Goal: Task Accomplishment & Management: Complete application form

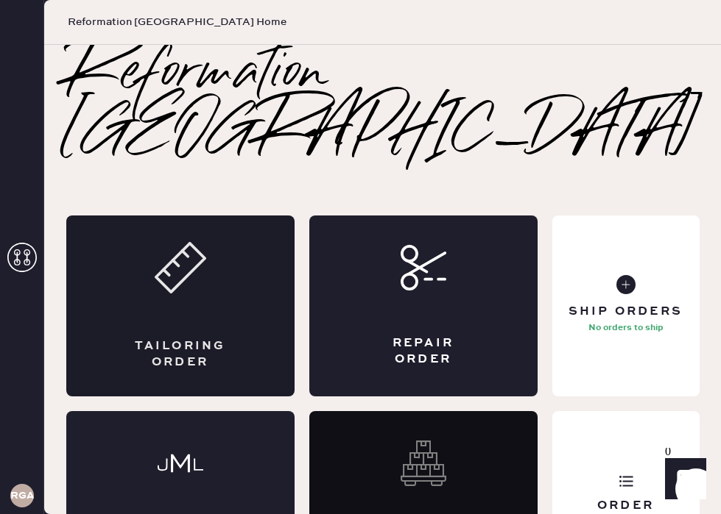
click at [256, 216] on div "Tailoring Order" at bounding box center [180, 306] width 228 height 181
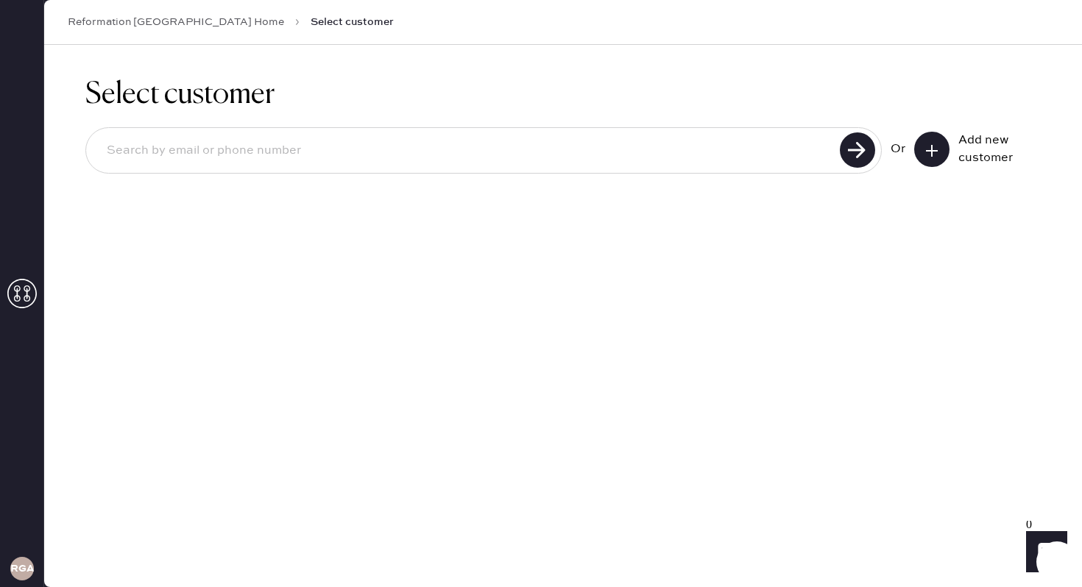
click at [318, 154] on input at bounding box center [465, 151] width 740 height 34
click at [163, 151] on input "[PERSON_NAME][EMAIL_ADDRESS][DOMAIN_NAME]" at bounding box center [465, 151] width 740 height 34
type input "[PERSON_NAME][EMAIL_ADDRESS][DOMAIN_NAME]"
drag, startPoint x: 306, startPoint y: 153, endPoint x: 0, endPoint y: 152, distance: 306.2
click at [0, 152] on div "RGA Reformation [GEOGRAPHIC_DATA] Home Select customer Select customer [PERSON_…" at bounding box center [541, 293] width 1082 height 587
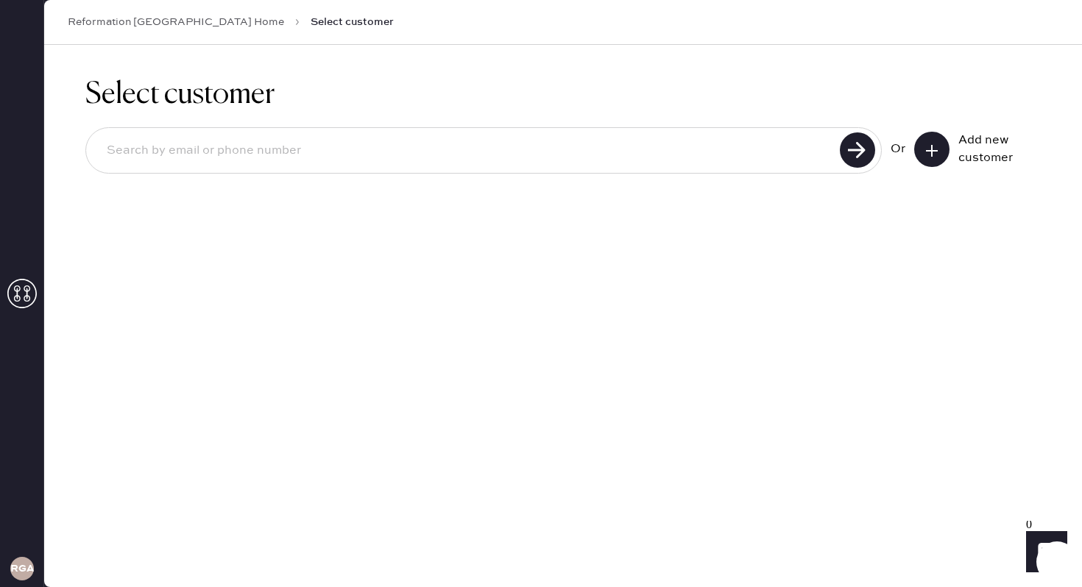
click at [720, 143] on button at bounding box center [931, 149] width 35 height 35
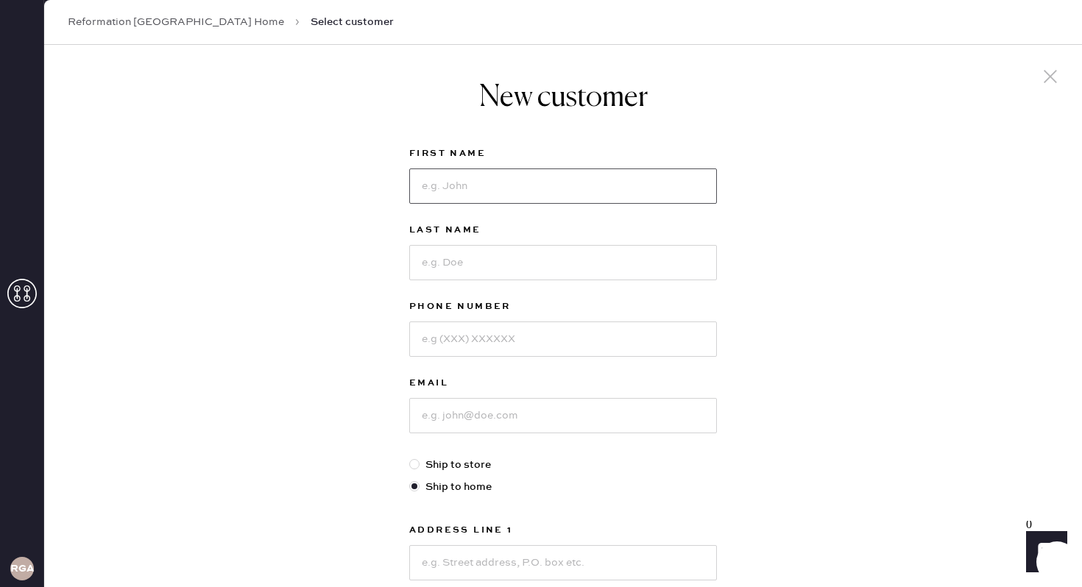
click at [498, 184] on input at bounding box center [563, 186] width 308 height 35
type input "[PERSON_NAME]"
click at [517, 270] on input at bounding box center [563, 262] width 308 height 35
type input "Shahine"
click at [522, 430] on input at bounding box center [563, 415] width 308 height 35
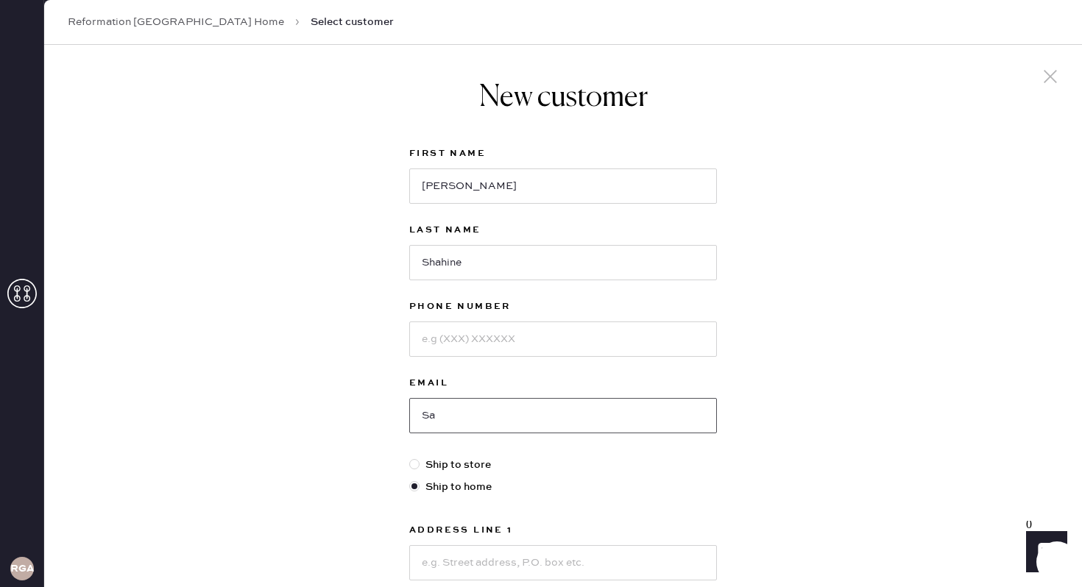
type input "S"
type input "[PERSON_NAME].shahine@"
click at [110, 18] on link "Reformation [GEOGRAPHIC_DATA] Home" at bounding box center [176, 22] width 216 height 15
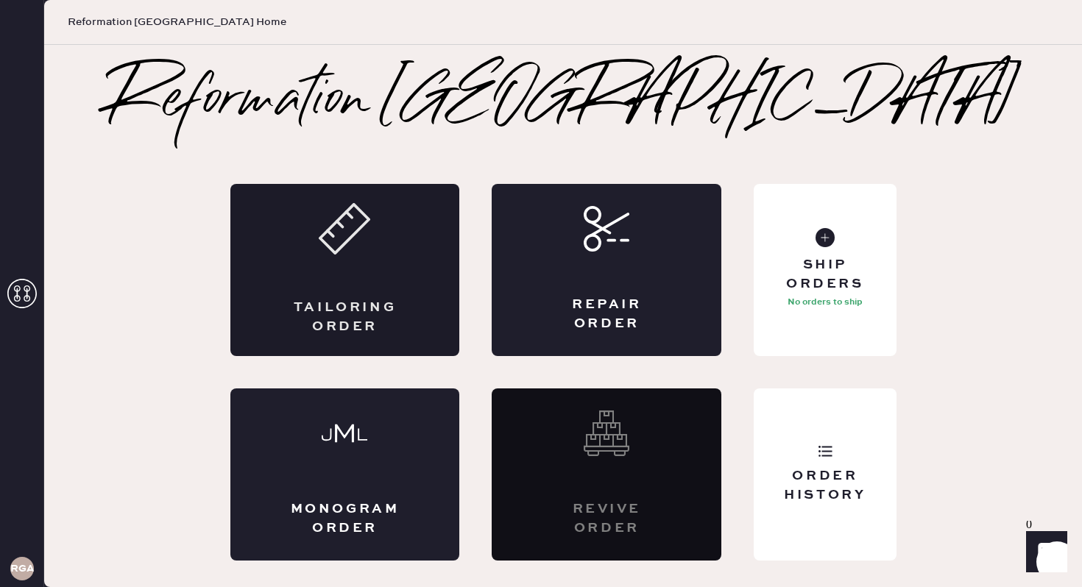
click at [350, 263] on div "Tailoring Order" at bounding box center [345, 270] width 230 height 172
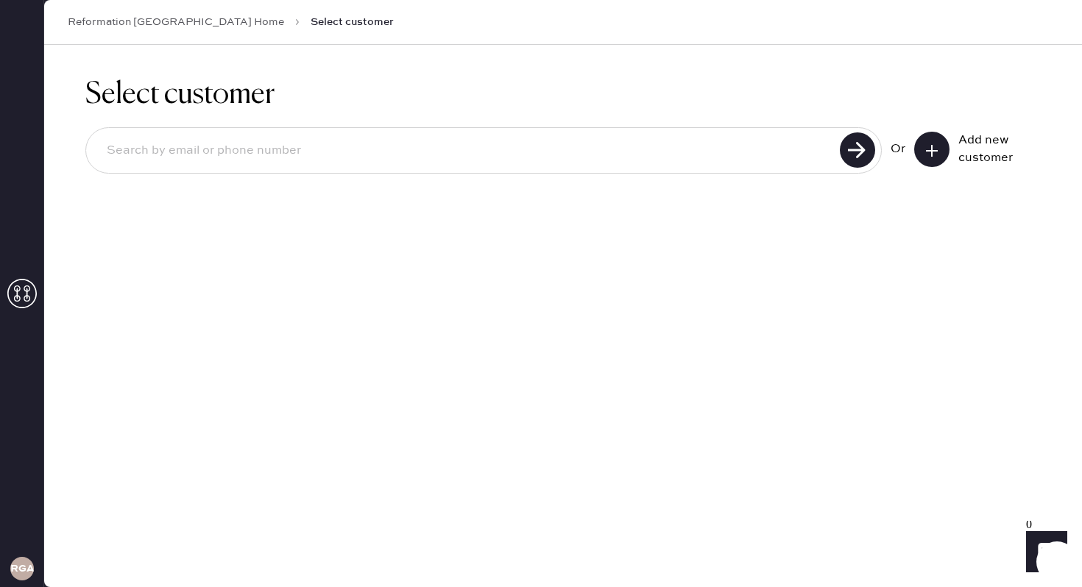
click at [508, 162] on input at bounding box center [465, 151] width 740 height 34
type input "[EMAIL_ADDRESS][DOMAIN_NAME]"
click at [720, 145] on use at bounding box center [857, 149] width 35 height 35
drag, startPoint x: 314, startPoint y: 163, endPoint x: 0, endPoint y: 163, distance: 314.3
click at [0, 163] on div "RGA Reformation [GEOGRAPHIC_DATA] Home Select customer Select customer [EMAIL_A…" at bounding box center [541, 293] width 1082 height 587
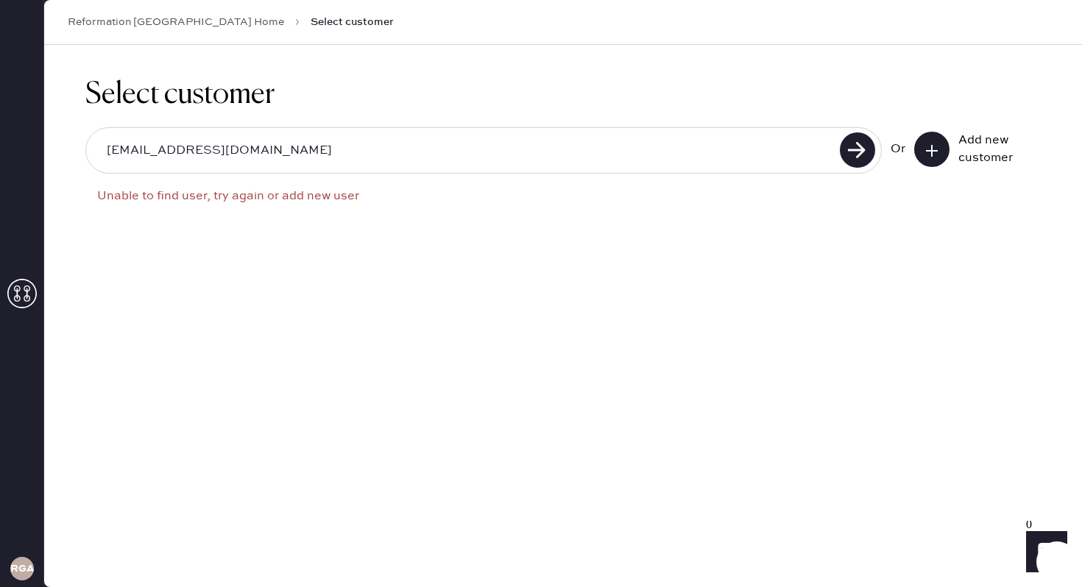
drag, startPoint x: 396, startPoint y: 150, endPoint x: 7, endPoint y: 146, distance: 389.3
click at [7, 146] on div "RGA Reformation [GEOGRAPHIC_DATA] Home Select customer Select customer [EMAIL_A…" at bounding box center [541, 293] width 1082 height 587
type input "[PERSON_NAME][EMAIL_ADDRESS][DOMAIN_NAME]"
drag, startPoint x: 287, startPoint y: 150, endPoint x: 34, endPoint y: 154, distance: 253.2
click at [34, 154] on div "RGA Reformation [GEOGRAPHIC_DATA] Home Select customer Select customer [PERSON_…" at bounding box center [541, 293] width 1082 height 587
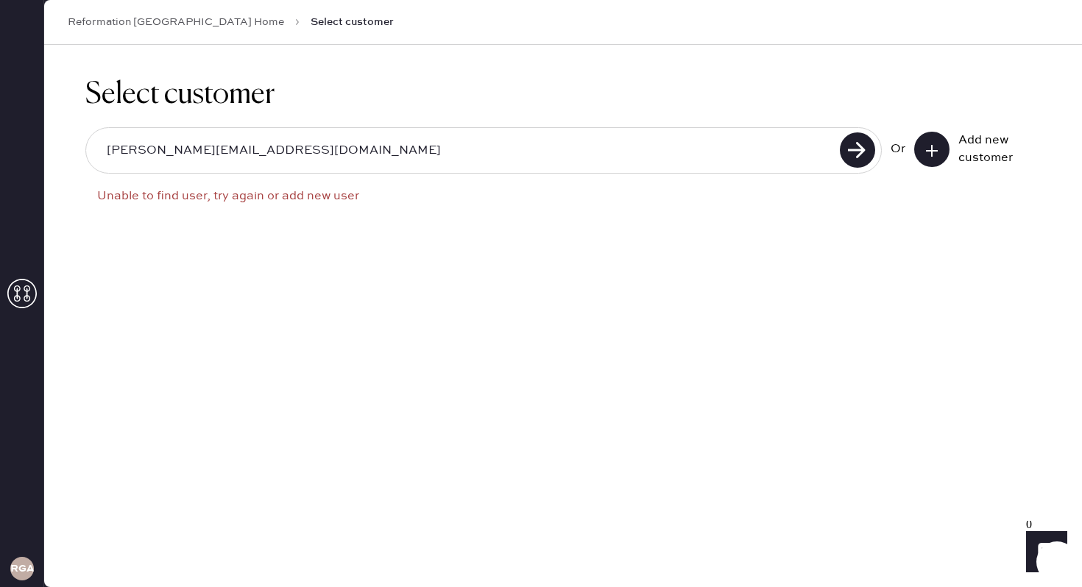
click at [720, 155] on button at bounding box center [931, 149] width 35 height 35
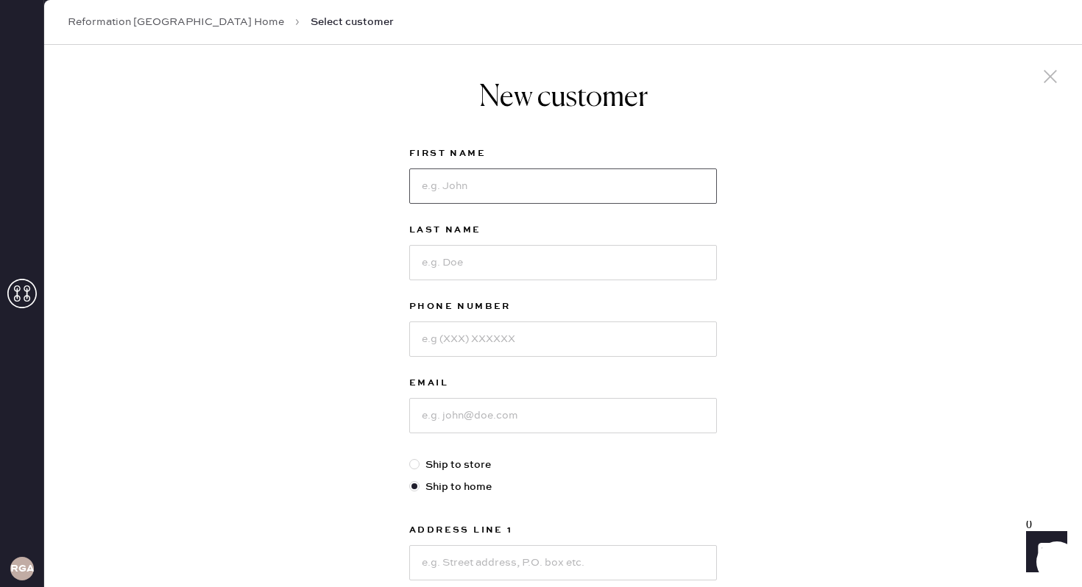
click at [609, 201] on input at bounding box center [563, 186] width 308 height 35
type input "[PERSON_NAME]"
click at [529, 269] on input at bounding box center [563, 262] width 308 height 35
type input "Shahine"
click at [448, 336] on input at bounding box center [563, 339] width 308 height 35
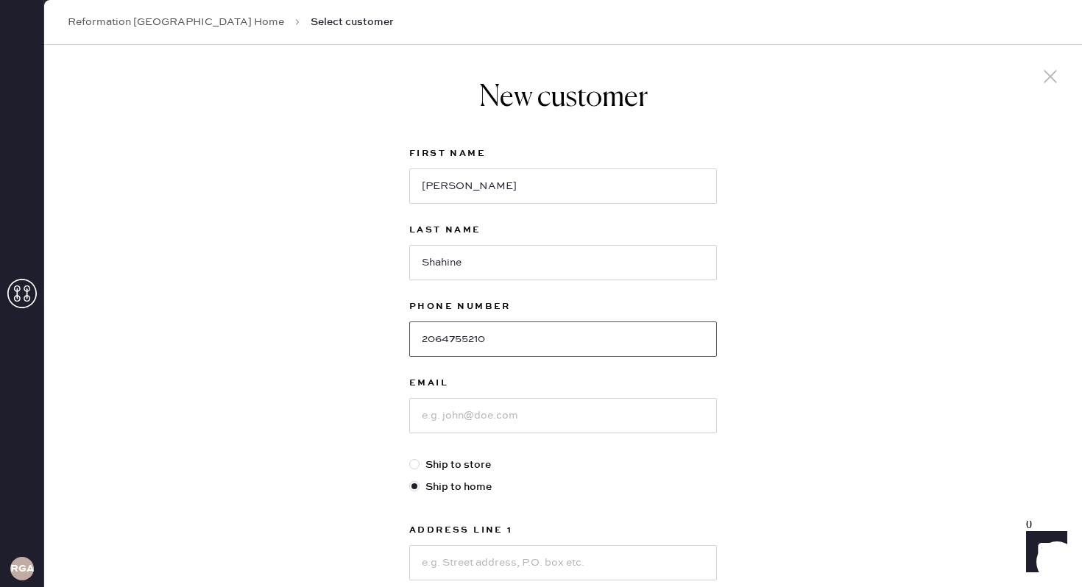
type input "2064755210"
click at [478, 425] on input at bounding box center [563, 415] width 308 height 35
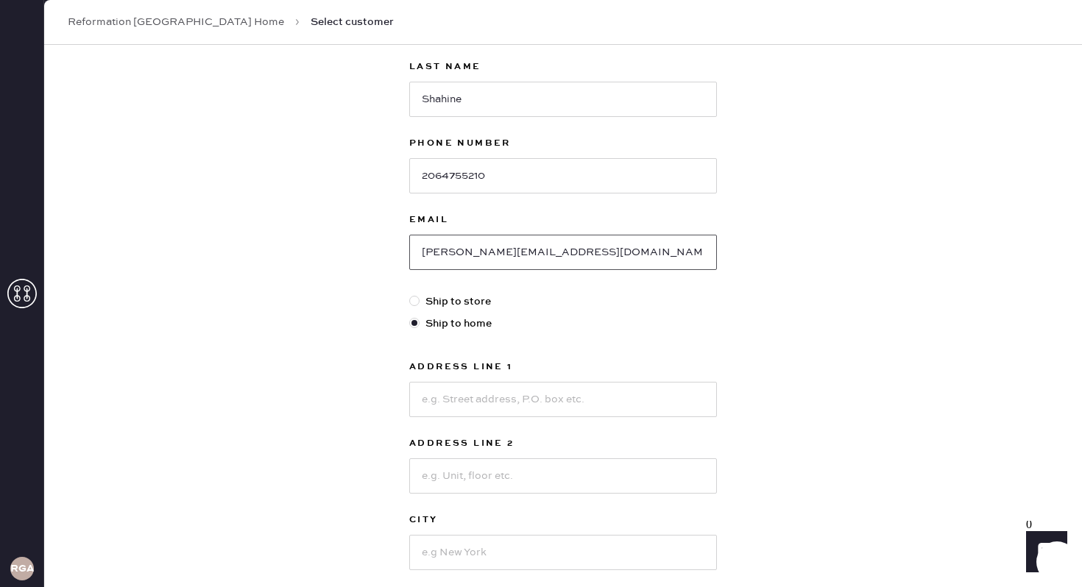
scroll to position [183, 0]
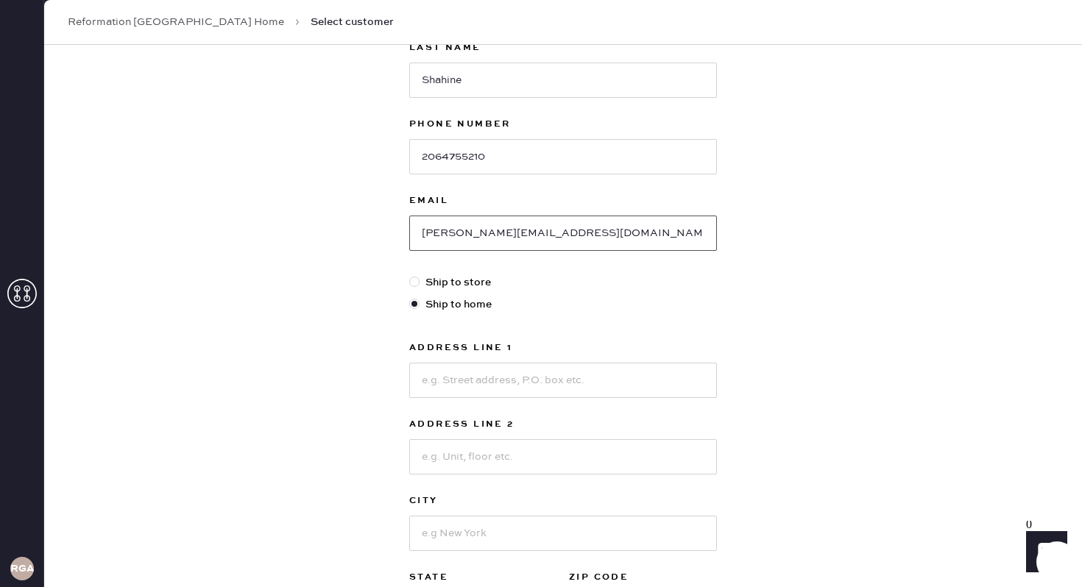
type input "[PERSON_NAME][EMAIL_ADDRESS][DOMAIN_NAME]"
click at [462, 380] on input at bounding box center [563, 380] width 308 height 35
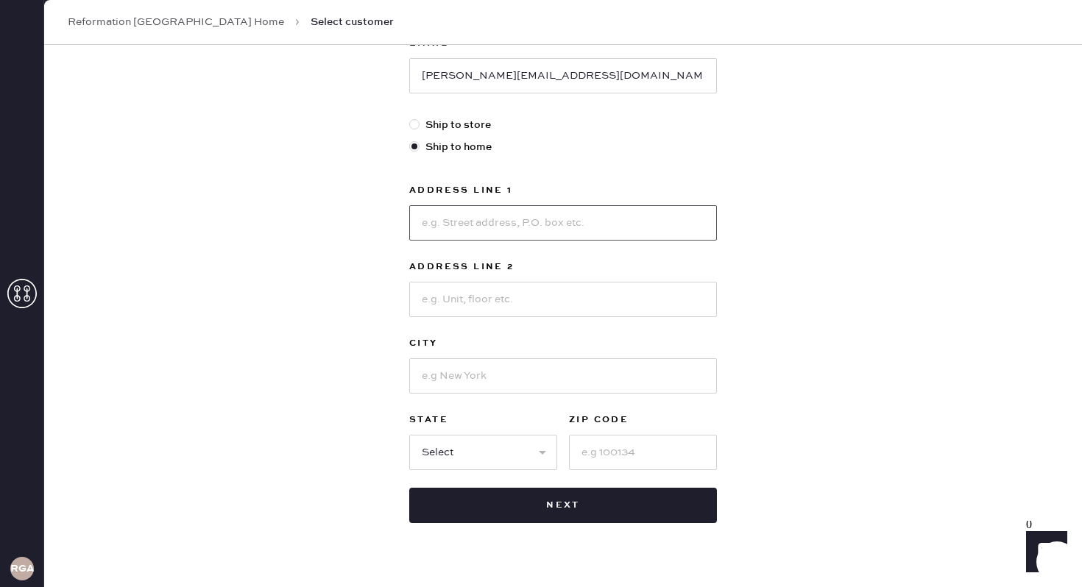
scroll to position [344, 0]
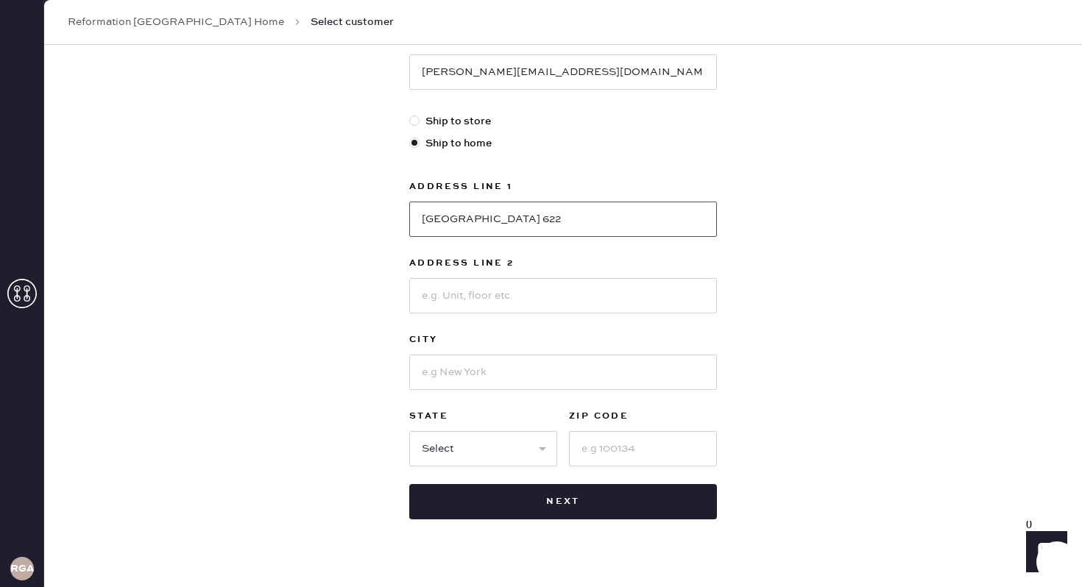
type input "[GEOGRAPHIC_DATA] 622"
click at [480, 292] on input at bounding box center [563, 295] width 308 height 35
type input "[STREET_ADDRESS]"
click at [548, 223] on input "[GEOGRAPHIC_DATA] 622" at bounding box center [563, 219] width 308 height 35
type input "[GEOGRAPHIC_DATA] [GEOGRAPHIC_DATA]"
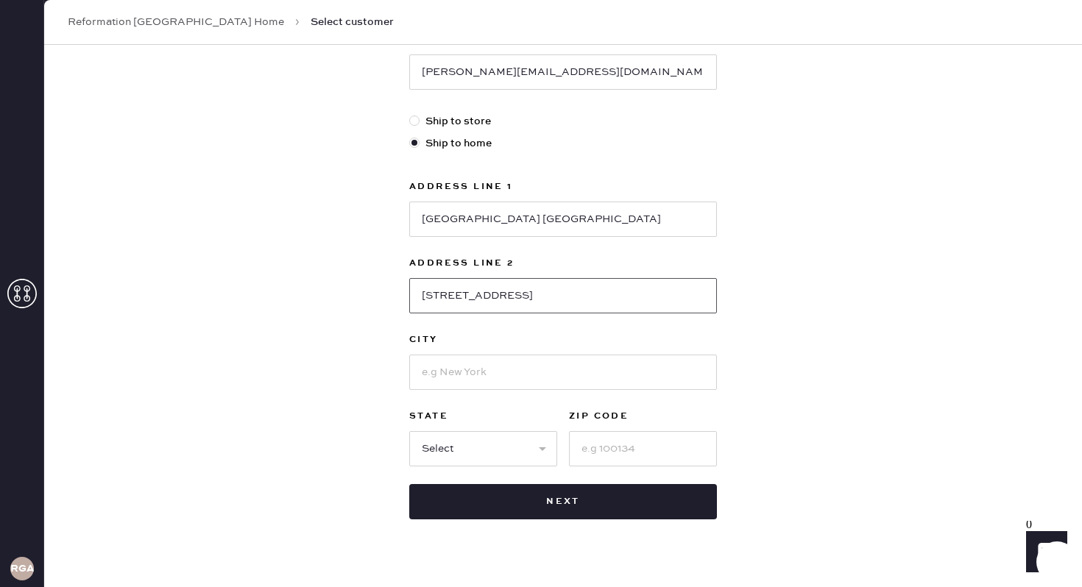
click at [519, 300] on input "[STREET_ADDRESS]" at bounding box center [563, 295] width 308 height 35
type input "[STREET_ADDRESS]"
click at [506, 361] on input at bounding box center [563, 372] width 308 height 35
type input "[US_STATE] D.C."
select select "DC"
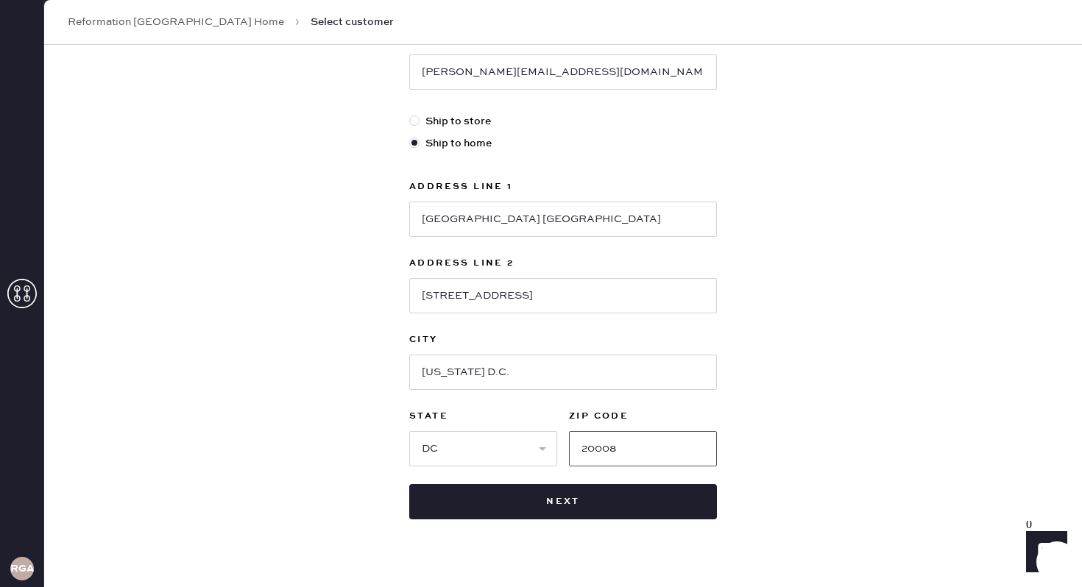
click at [680, 460] on input "20008" at bounding box center [643, 448] width 148 height 35
type input "20057"
click at [720, 293] on div "New customer First Name [PERSON_NAME] Last Name Shahine Phone Number [PHONE_NUM…" at bounding box center [563, 157] width 1038 height 913
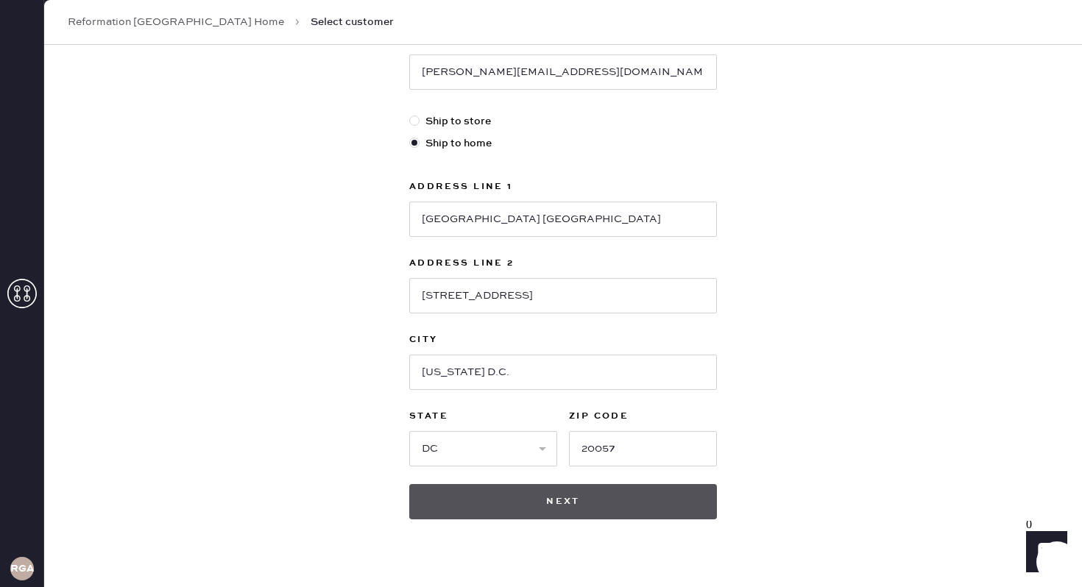
click at [514, 507] on button "Next" at bounding box center [563, 501] width 308 height 35
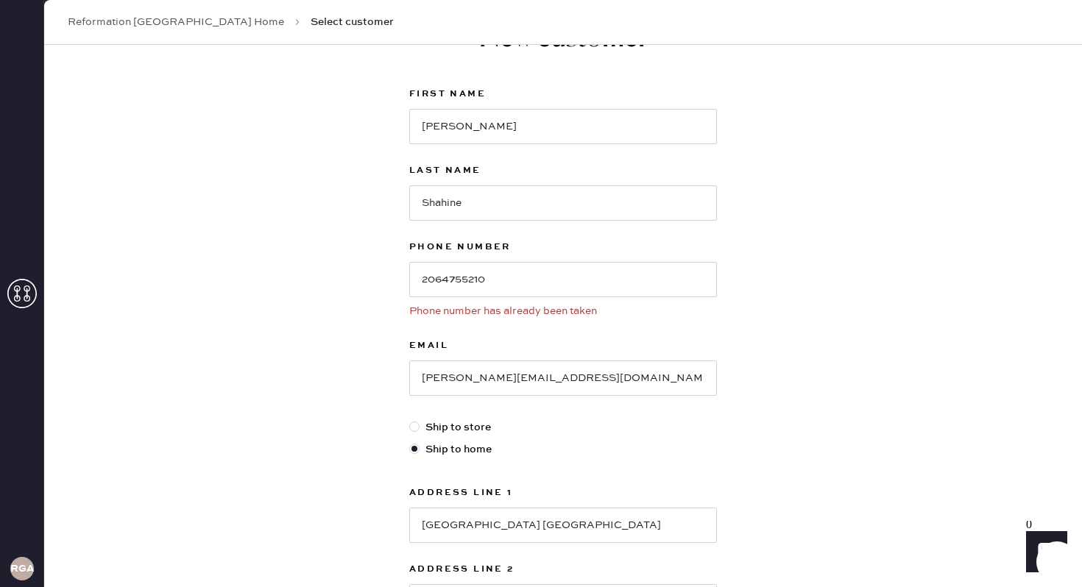
scroll to position [0, 0]
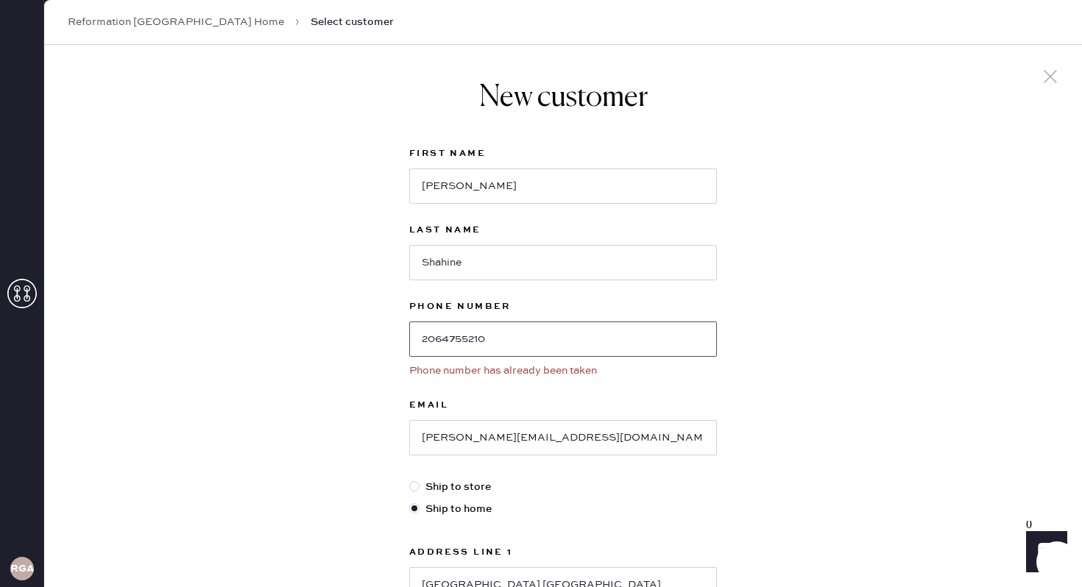
drag, startPoint x: 509, startPoint y: 344, endPoint x: 365, endPoint y: 340, distance: 143.6
click at [365, 340] on div "New customer First Name [PERSON_NAME] Last Name Shahine Phone Number [PHONE_NUM…" at bounding box center [563, 512] width 1038 height 935
click at [127, 19] on link "Reformation [GEOGRAPHIC_DATA] Home" at bounding box center [176, 22] width 216 height 15
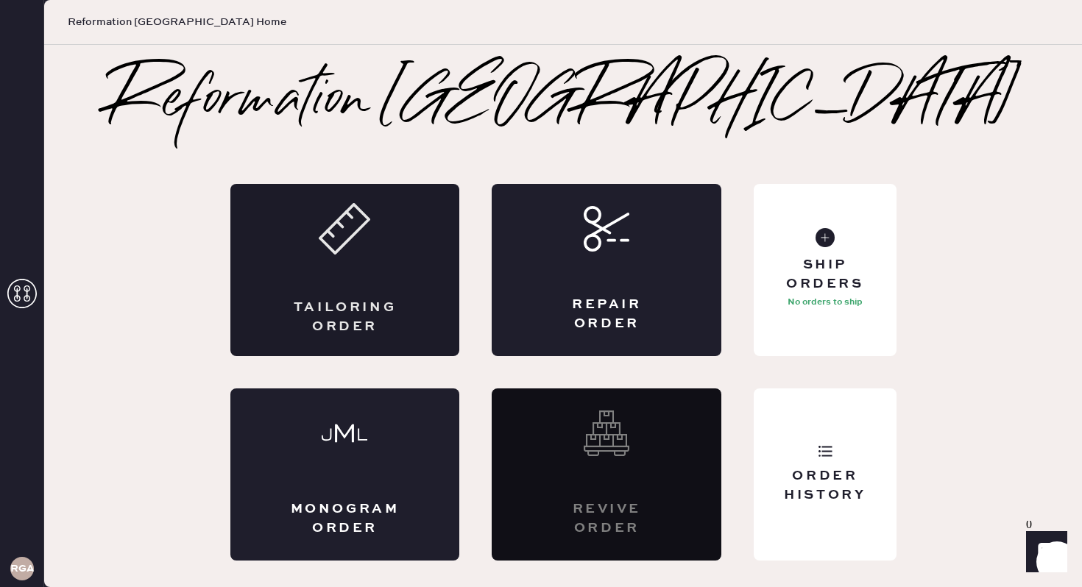
click at [335, 284] on div "Tailoring Order" at bounding box center [345, 270] width 230 height 172
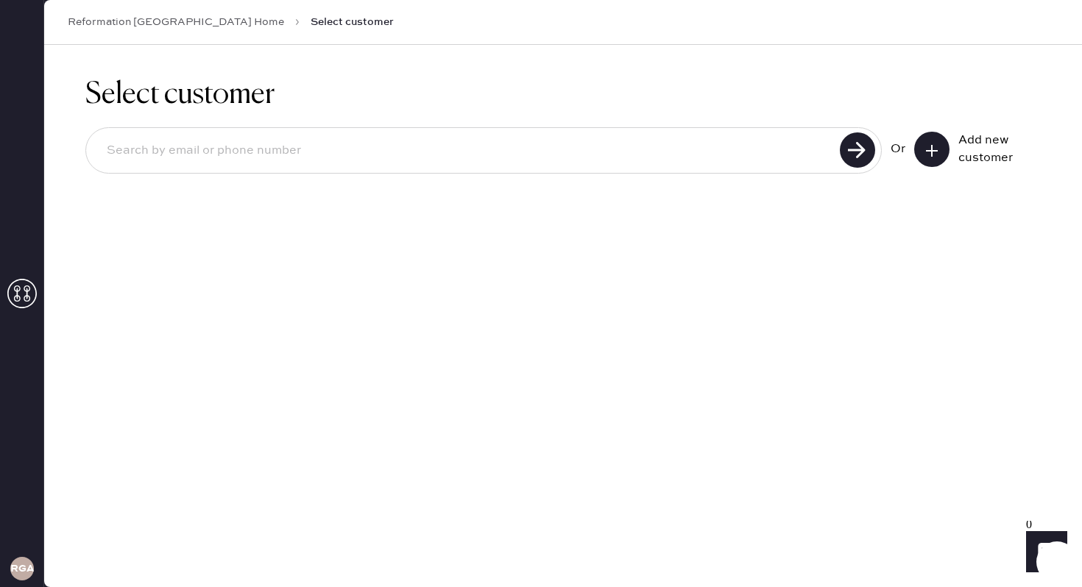
click at [284, 153] on input at bounding box center [465, 151] width 740 height 34
paste input "2064755210"
type input "2064755210"
click at [720, 155] on use at bounding box center [857, 149] width 35 height 35
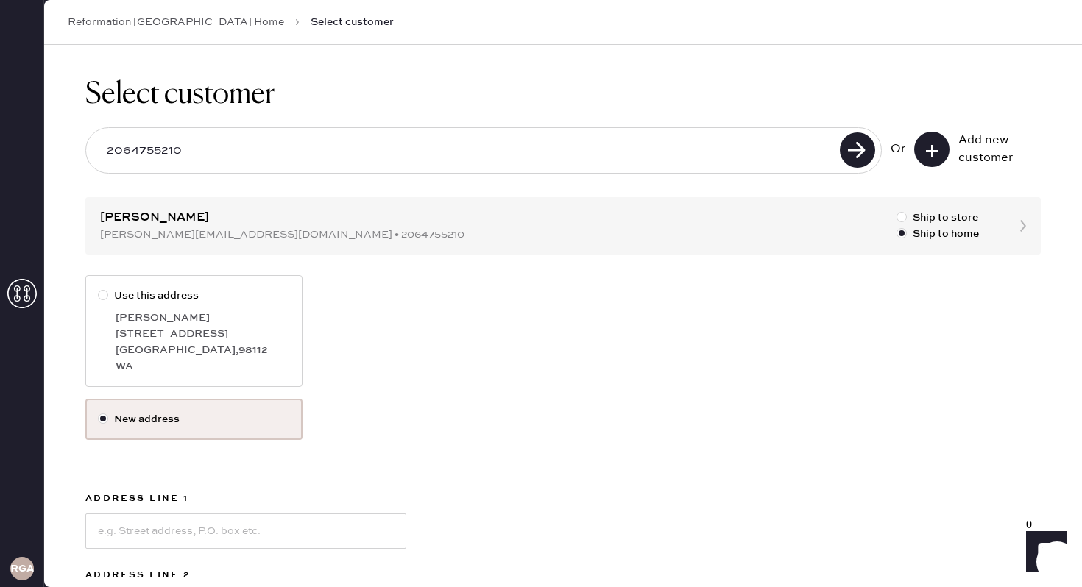
click at [215, 333] on div "[STREET_ADDRESS]" at bounding box center [203, 334] width 174 height 16
click at [99, 288] on input "Use this address" at bounding box center [98, 288] width 1 height 1
radio input "true"
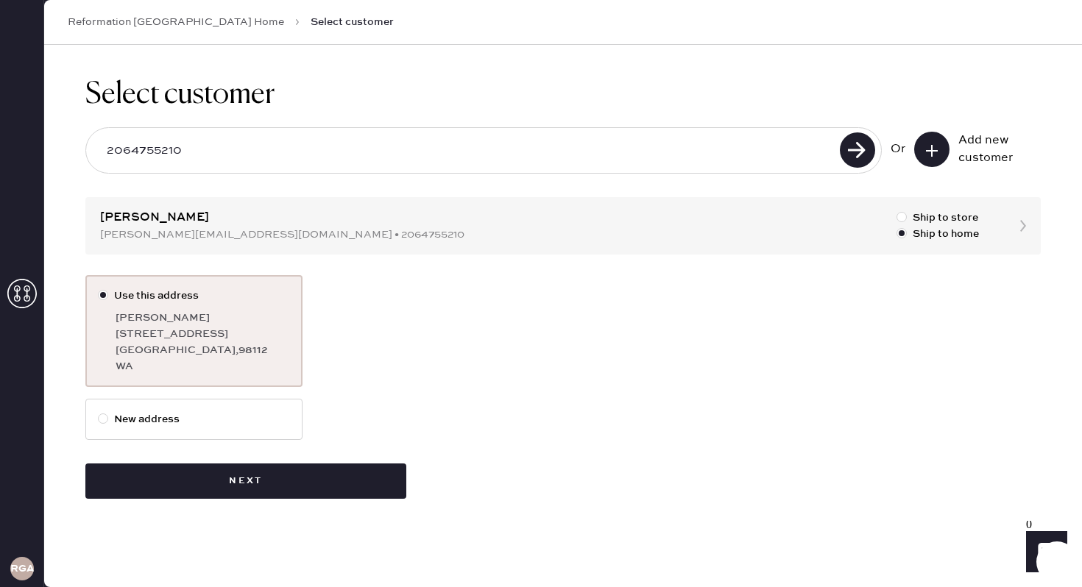
click at [231, 412] on label "New address" at bounding box center [194, 419] width 192 height 16
click at [99, 412] on input "New address" at bounding box center [98, 411] width 1 height 1
radio input "true"
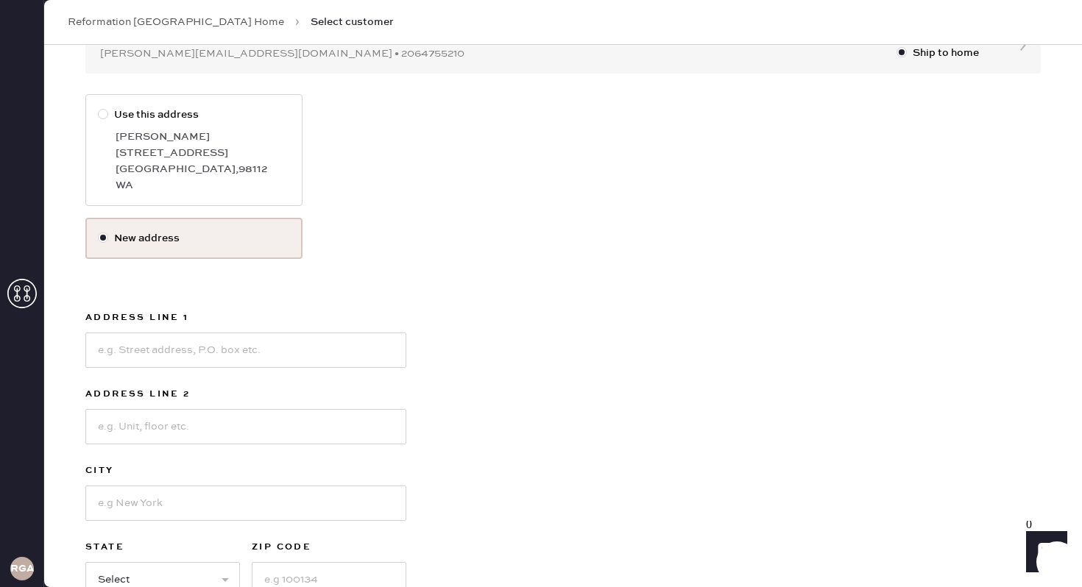
scroll to position [216, 0]
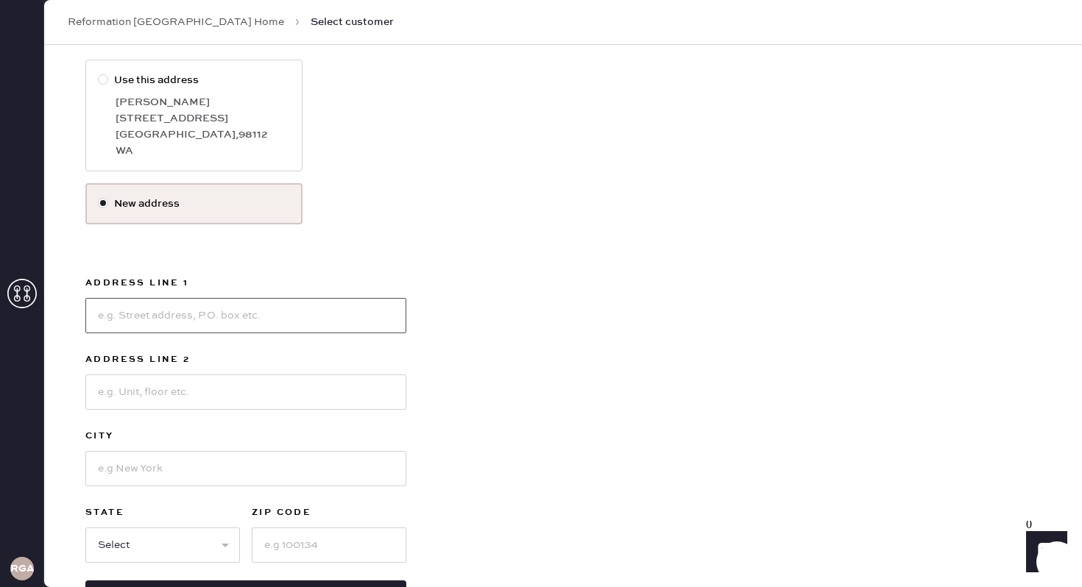
click at [149, 330] on input at bounding box center [245, 315] width 321 height 35
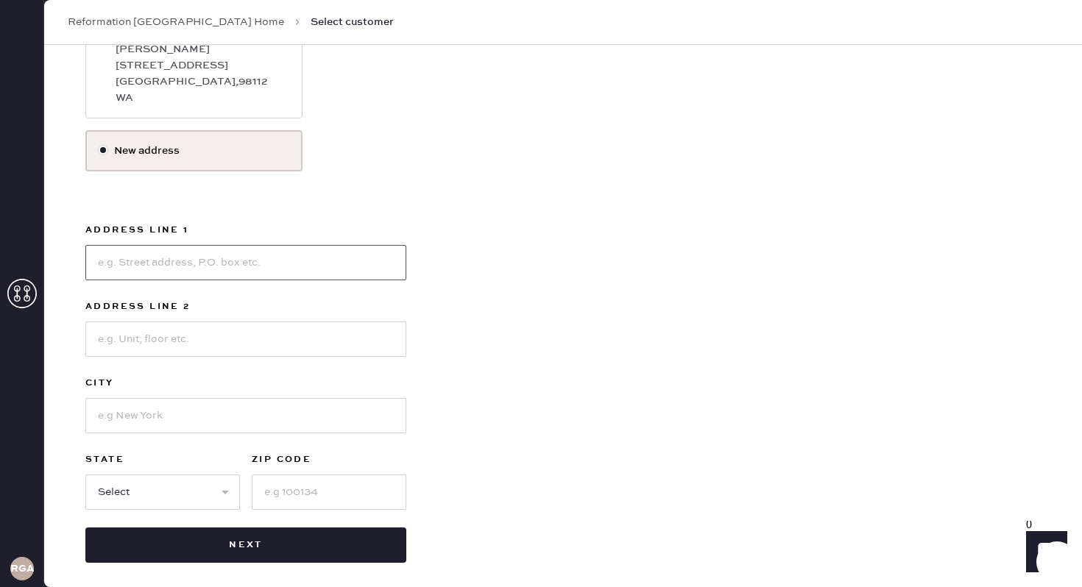
scroll to position [277, 0]
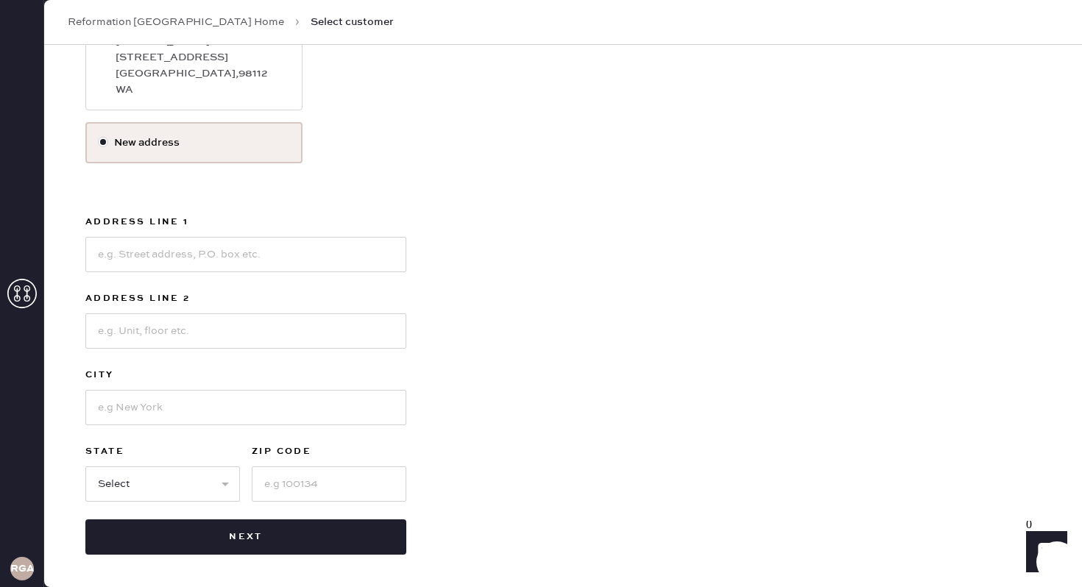
click at [520, 356] on div "Use this address [PERSON_NAME] [STREET_ADDRESS] New address Address Line 1 Addr…" at bounding box center [562, 277] width 955 height 556
click at [232, 254] on input at bounding box center [245, 254] width 321 height 35
click at [239, 334] on input at bounding box center [245, 331] width 321 height 35
click at [157, 252] on input "[GEOGRAPHIC_DATA] 622" at bounding box center [245, 254] width 321 height 35
click at [171, 334] on input at bounding box center [245, 331] width 321 height 35
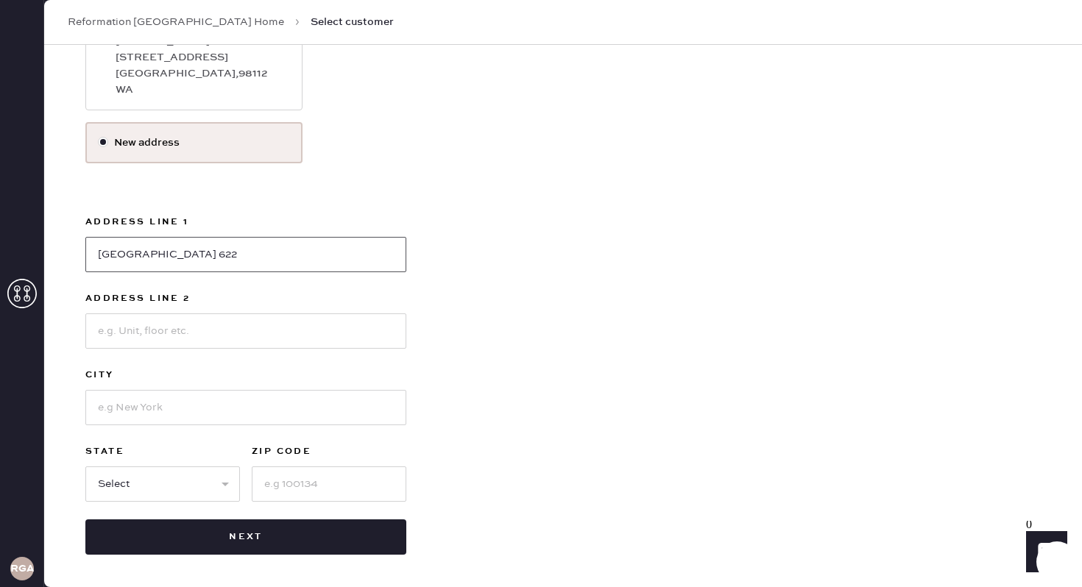
click at [235, 258] on input "[GEOGRAPHIC_DATA] 622" at bounding box center [245, 254] width 321 height 35
type input "[GEOGRAPHIC_DATA] [GEOGRAPHIC_DATA]"
click at [233, 330] on input at bounding box center [245, 331] width 321 height 35
type input "[STREET_ADDRESS]"
click at [154, 416] on input at bounding box center [245, 407] width 321 height 35
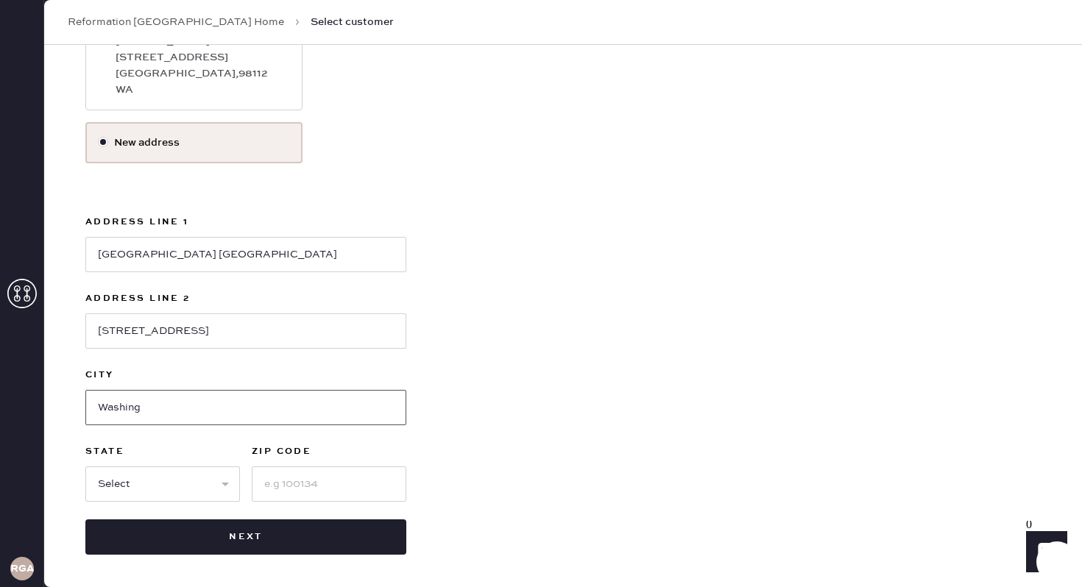
type input "[US_STATE] D.C."
select select "DC"
click at [354, 498] on input "20008" at bounding box center [329, 484] width 155 height 35
type input "20057"
click at [599, 344] on div "Use this address [PERSON_NAME] [STREET_ADDRESS] New address Address Line [GEOGR…" at bounding box center [562, 277] width 955 height 556
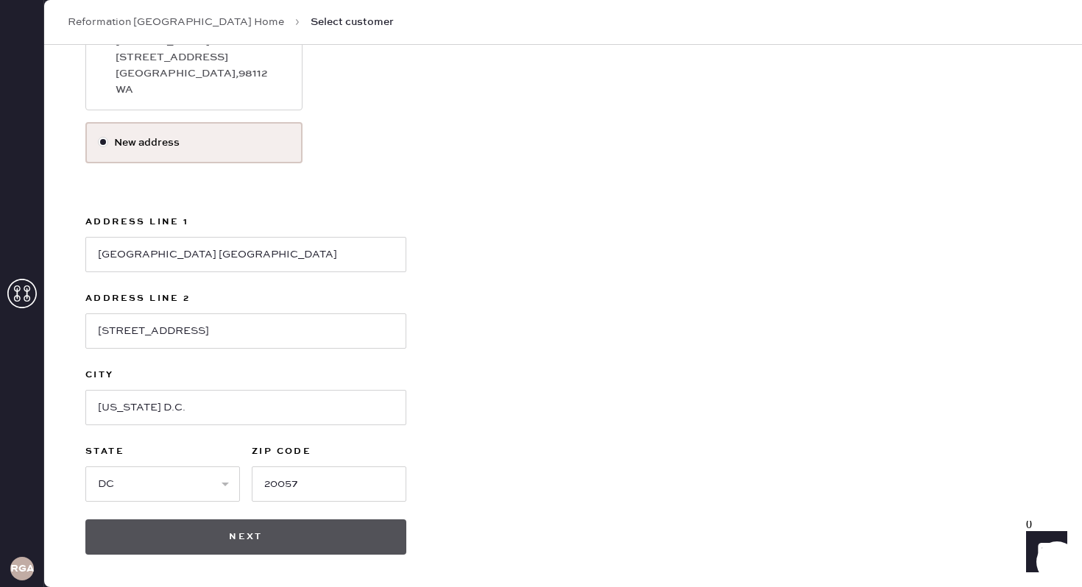
click at [246, 514] on button "Next" at bounding box center [245, 537] width 321 height 35
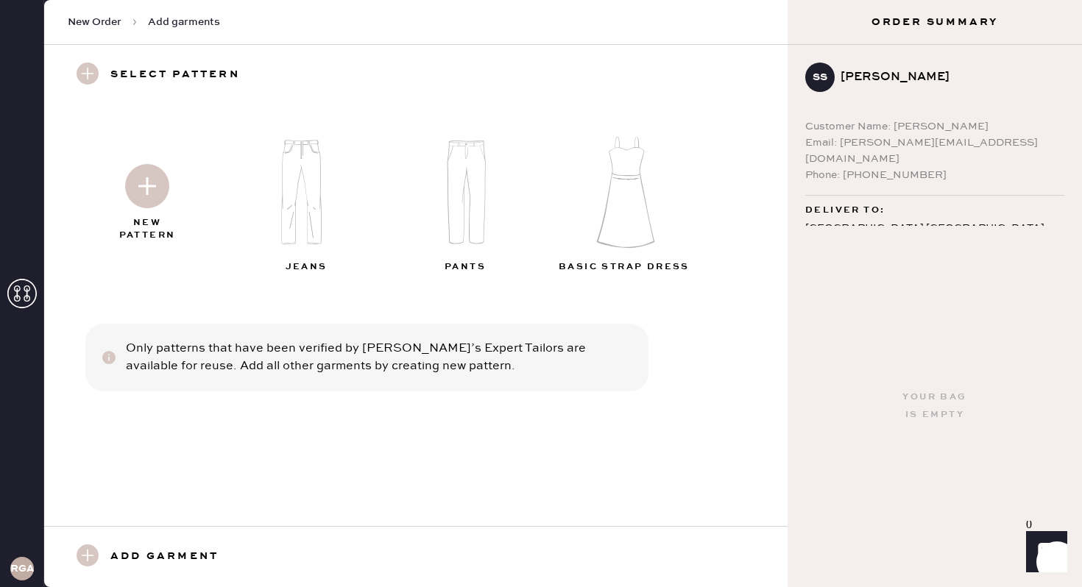
click at [161, 205] on img at bounding box center [147, 186] width 44 height 44
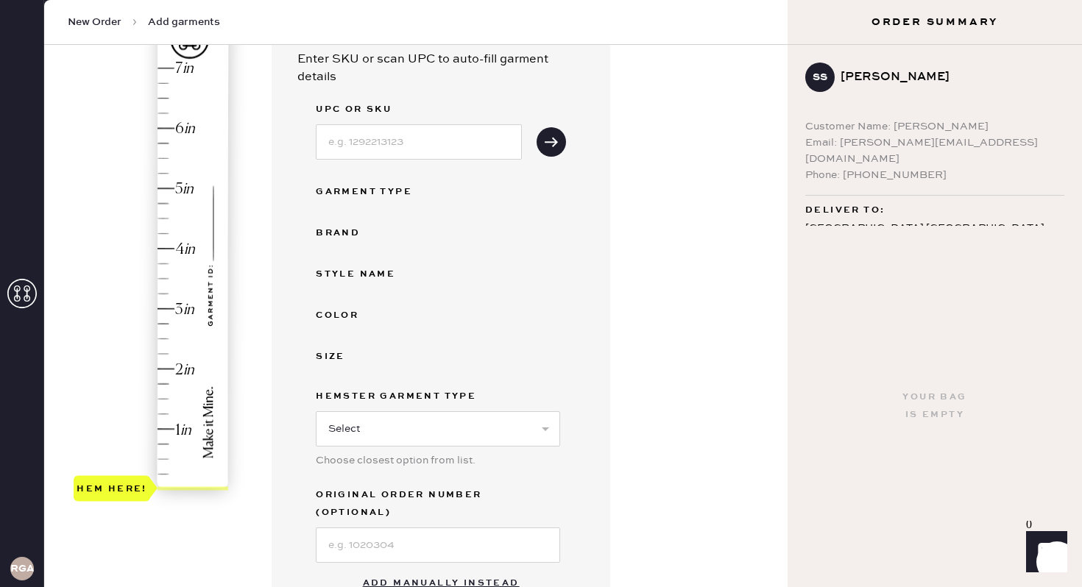
scroll to position [169, 0]
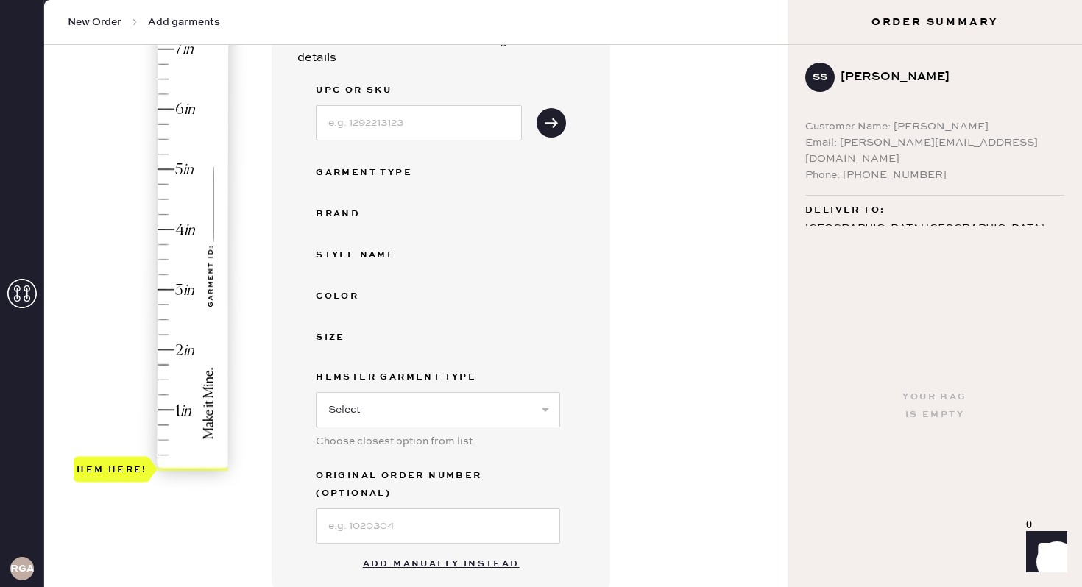
click at [478, 514] on button "Add manually instead" at bounding box center [441, 564] width 174 height 29
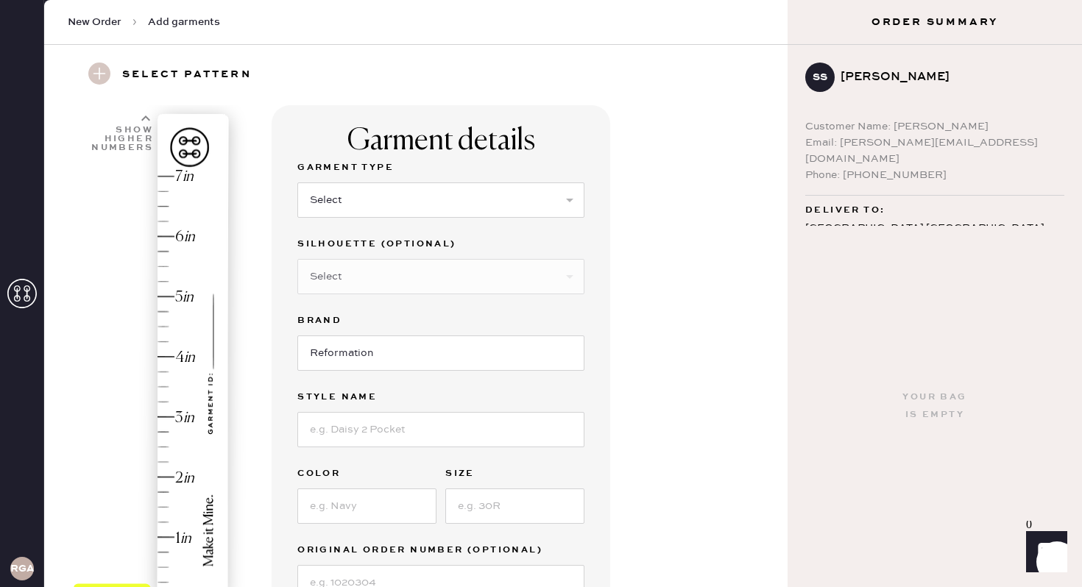
scroll to position [0, 0]
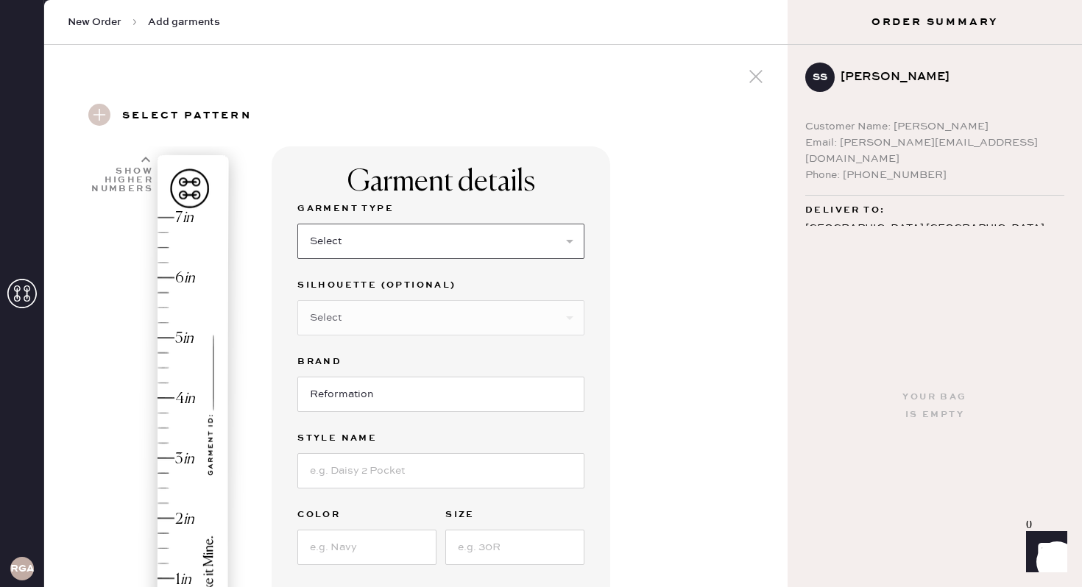
click at [393, 235] on select "Select Basic Skirt Jeans Leggings Pants Shorts Basic Sleeved Dress Basic Sleeve…" at bounding box center [440, 241] width 287 height 35
select select "2"
click at [414, 322] on select "Select Shorts Cropped Flare Boot Cut Straight Skinny Other" at bounding box center [440, 317] width 287 height 35
select select "other"
click at [367, 397] on input at bounding box center [440, 394] width 287 height 35
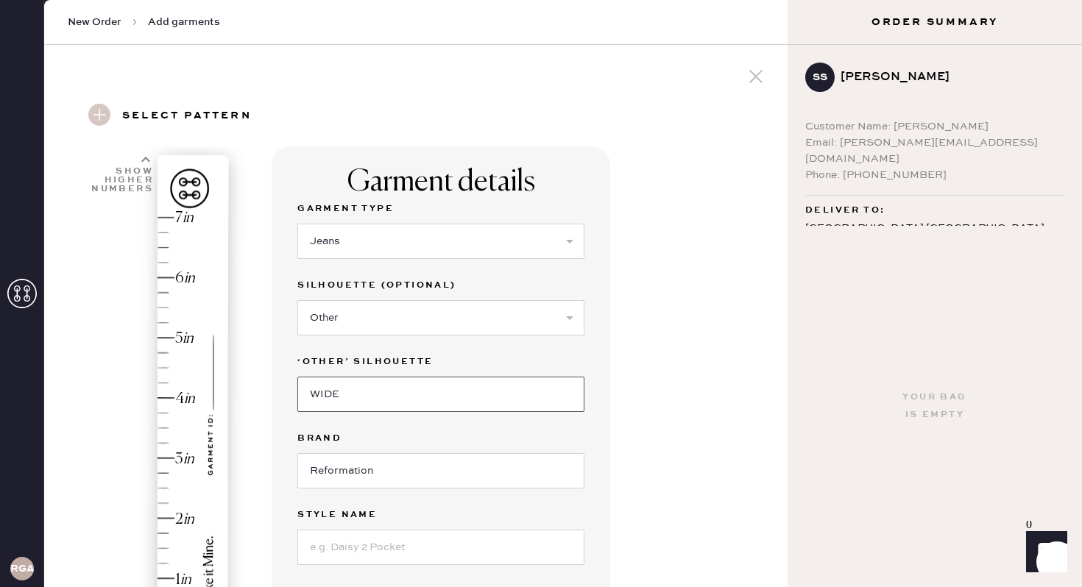
type input "WIDE"
click at [445, 514] on input at bounding box center [440, 547] width 287 height 35
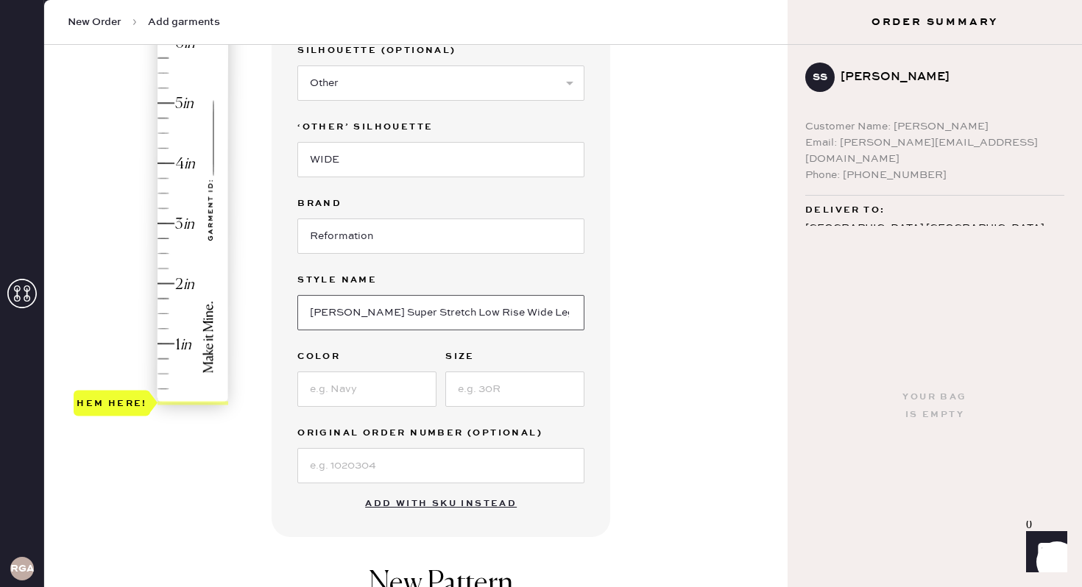
scroll to position [232, 0]
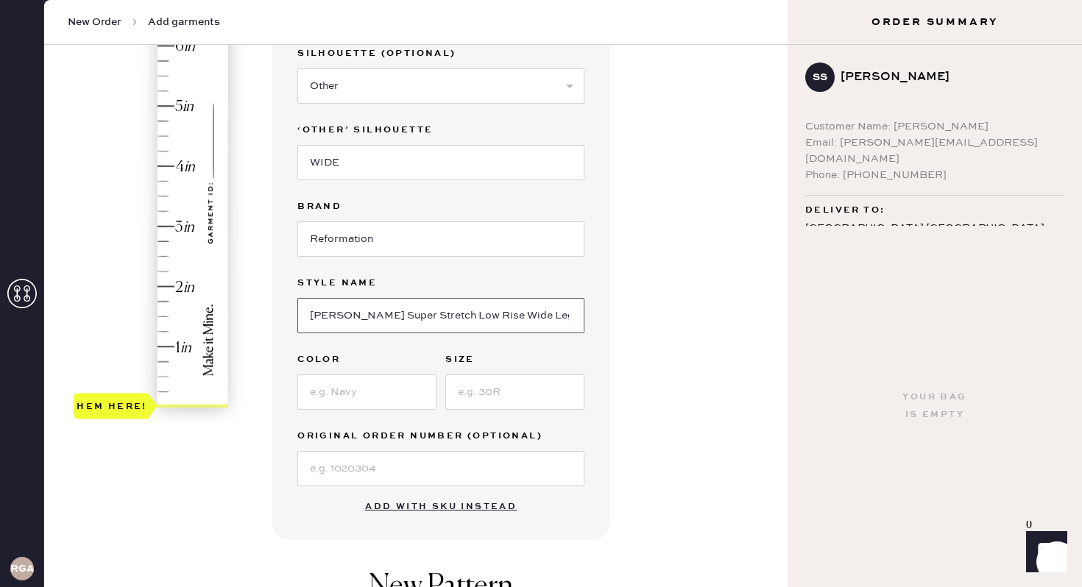
type input "[PERSON_NAME] Super Stretch Low Rise Wide Leg Jeans"
click at [350, 398] on input at bounding box center [366, 392] width 139 height 35
type input "RESERVOIR"
click at [498, 397] on input at bounding box center [514, 392] width 139 height 35
type input "26"
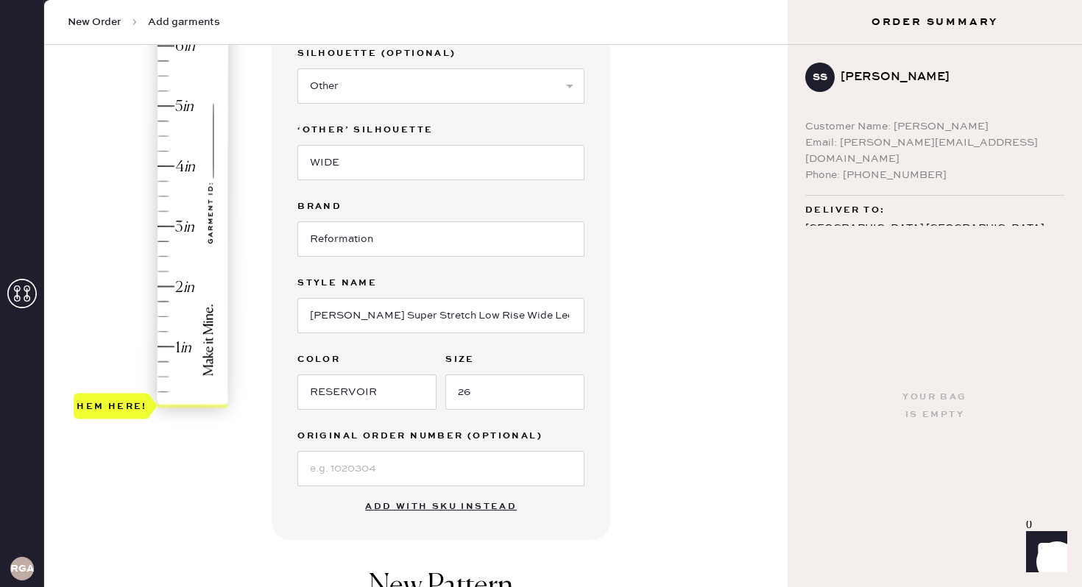
type input "1.5"
click at [162, 316] on div "Hem here!" at bounding box center [152, 196] width 157 height 434
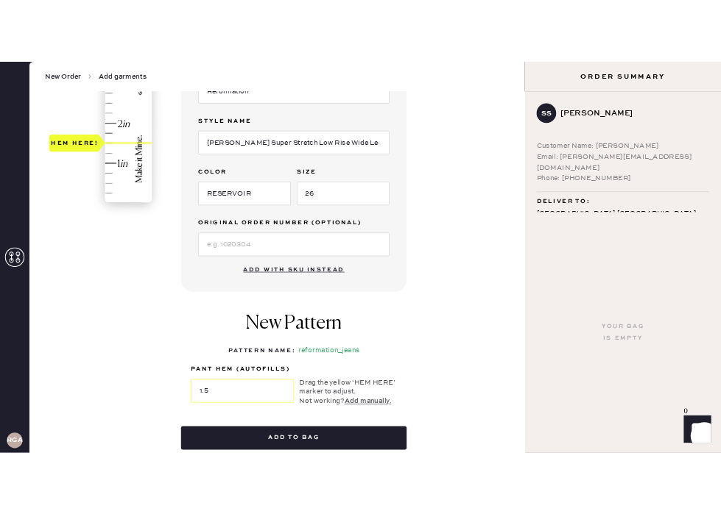
scroll to position [467, 0]
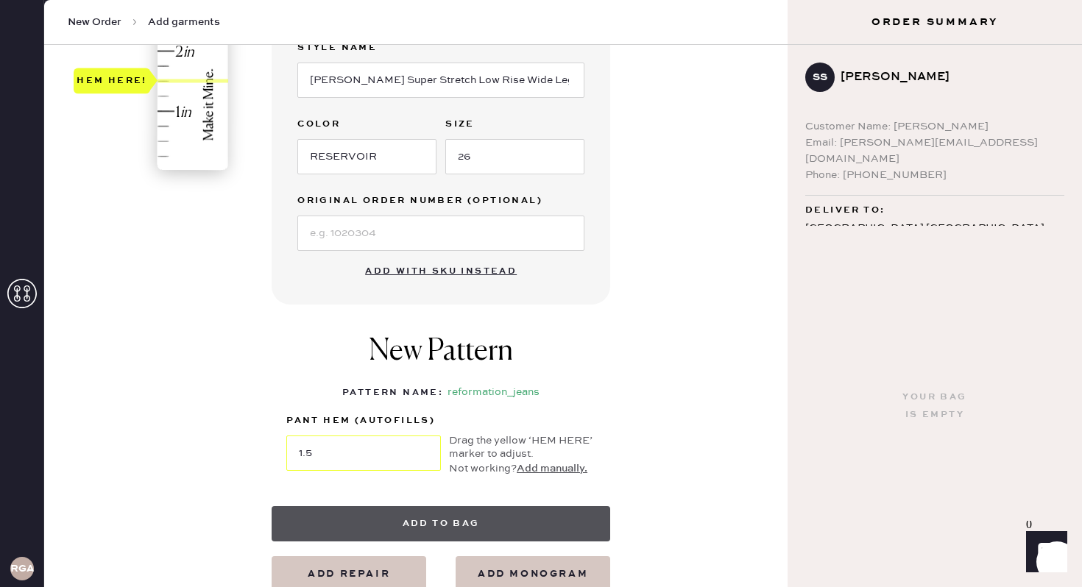
click at [419, 514] on button "Add to bag" at bounding box center [441, 523] width 339 height 35
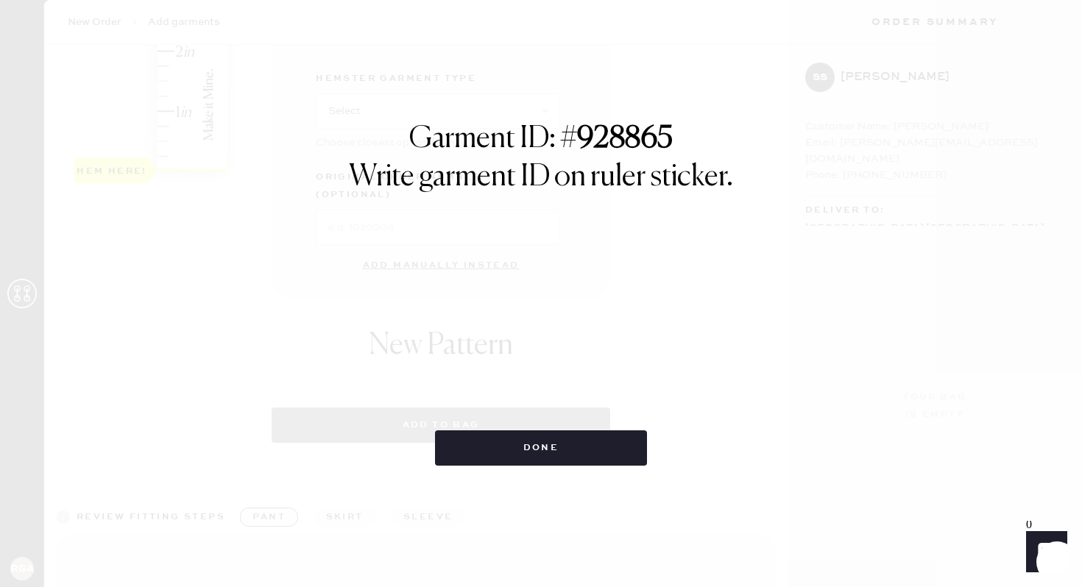
select select "2"
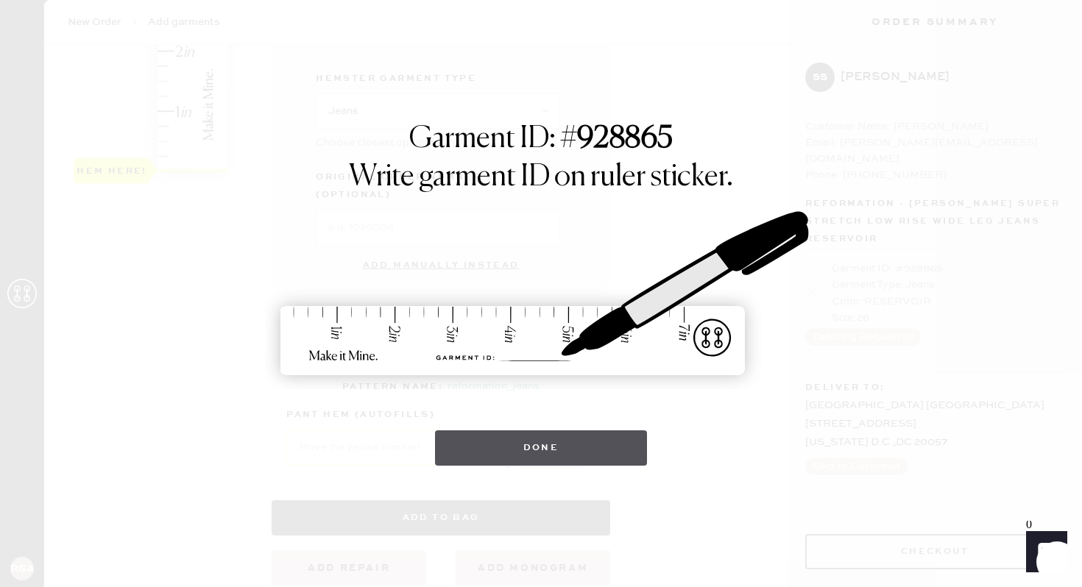
click at [495, 455] on button "Done" at bounding box center [541, 448] width 213 height 35
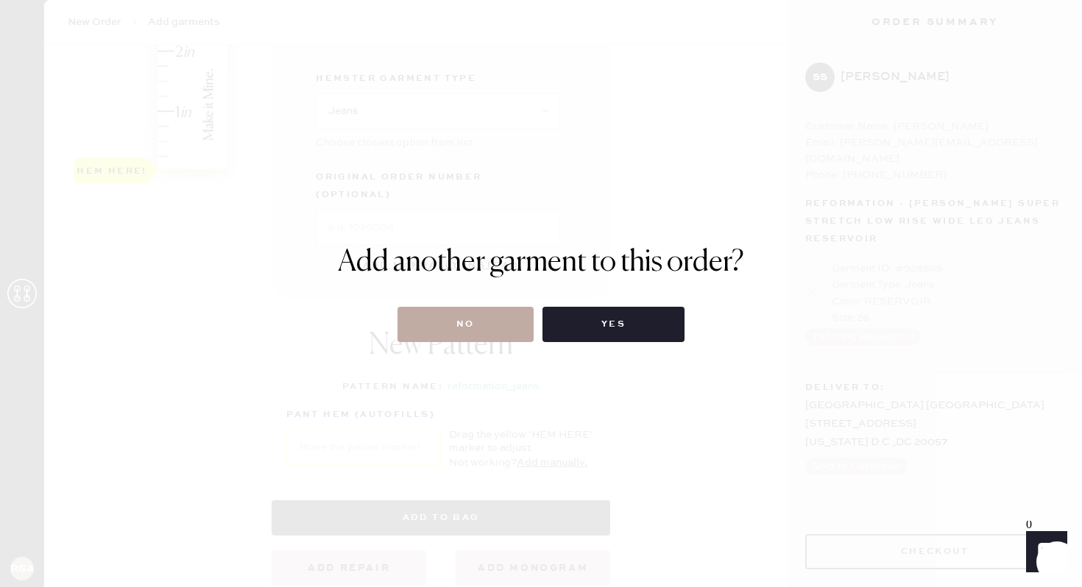
click at [470, 336] on button "No" at bounding box center [465, 324] width 136 height 35
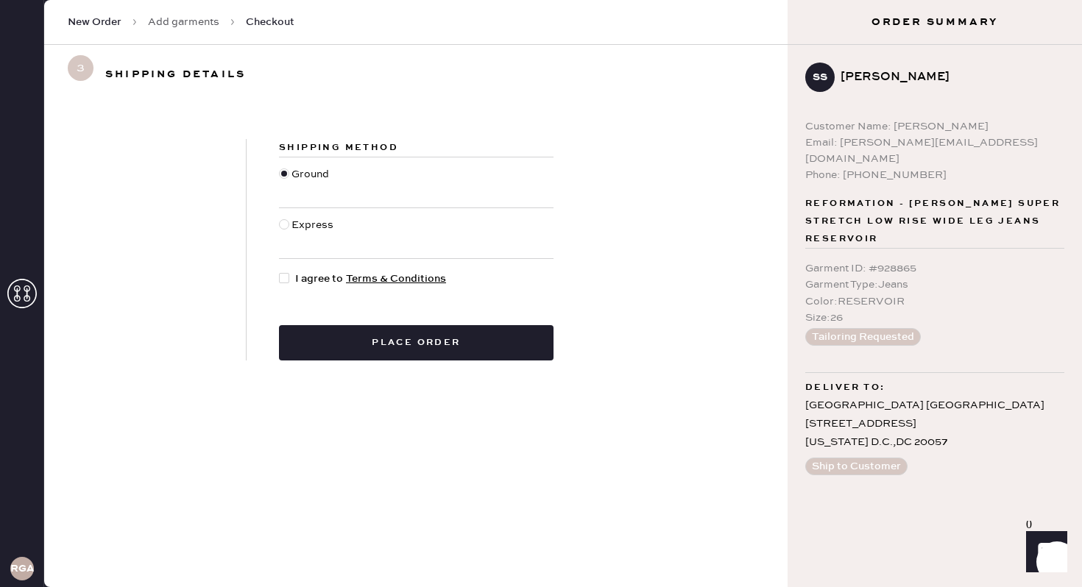
click at [310, 279] on span "I agree to Terms & Conditions" at bounding box center [370, 279] width 151 height 16
click at [280, 272] on input "I agree to Terms & Conditions" at bounding box center [279, 271] width 1 height 1
checkbox input "true"
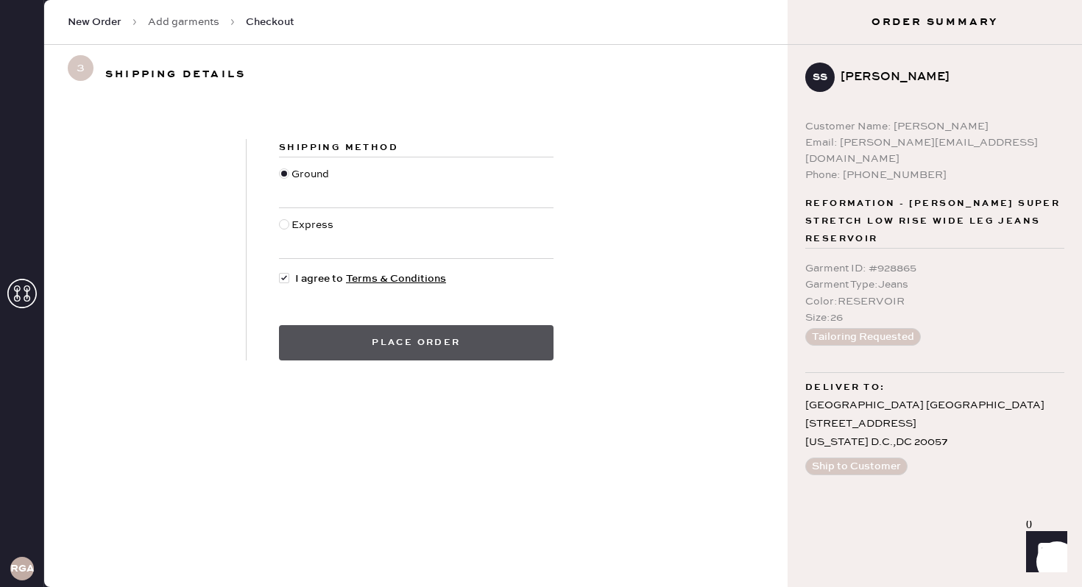
click at [416, 339] on button "Place order" at bounding box center [416, 342] width 275 height 35
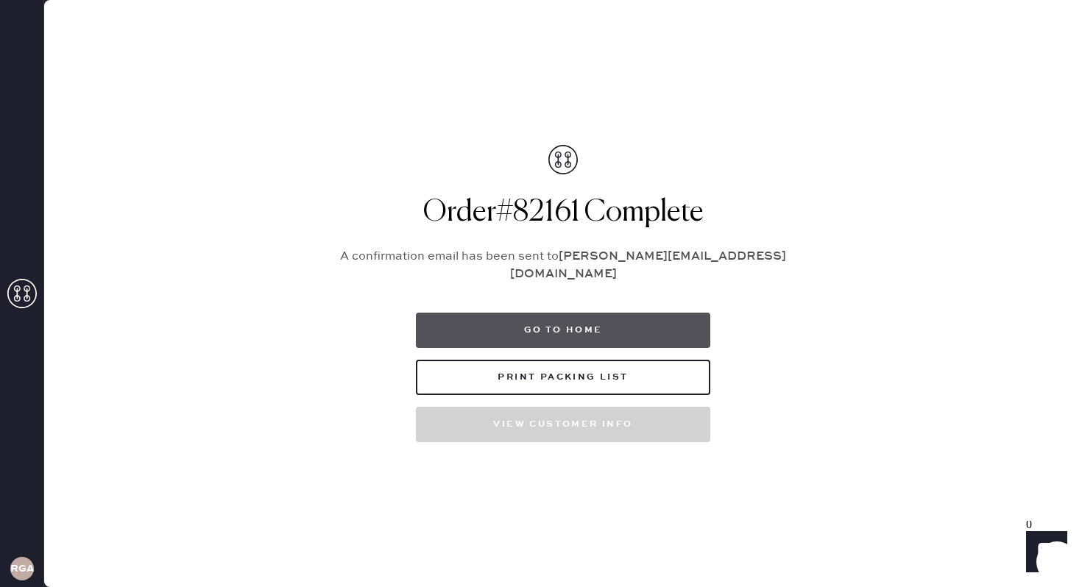
click at [619, 332] on button "Go to home" at bounding box center [563, 330] width 294 height 35
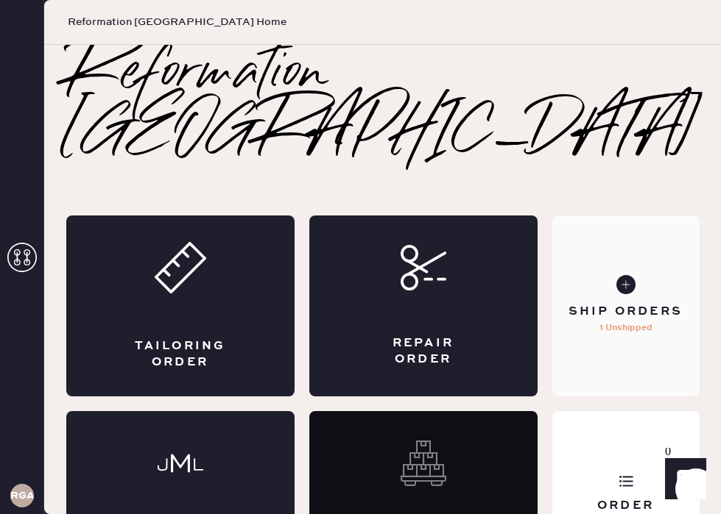
click at [601, 226] on div "Ship Orders 1 Unshipped" at bounding box center [625, 306] width 147 height 181
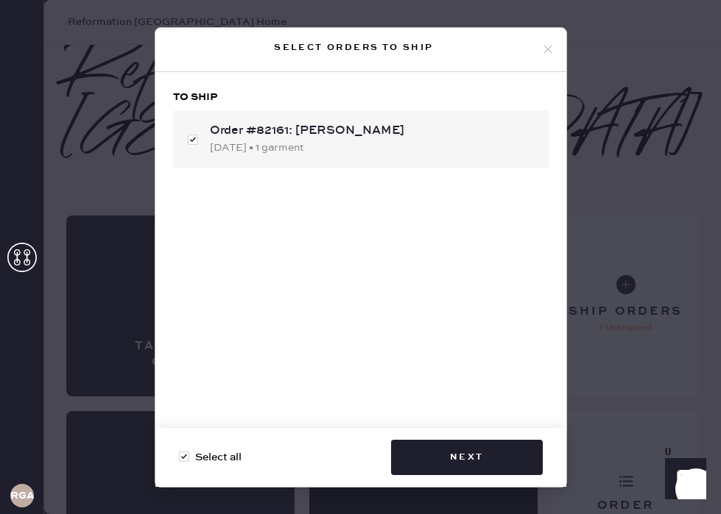
click at [542, 48] on icon at bounding box center [547, 49] width 13 height 13
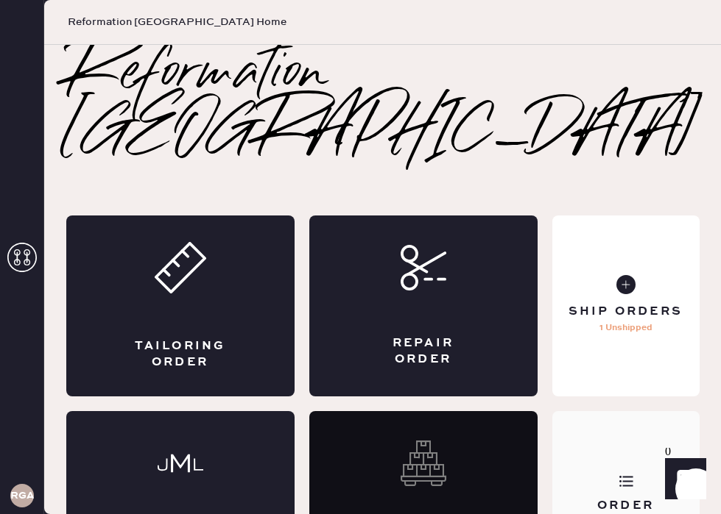
click at [611, 498] on div "Order History" at bounding box center [626, 514] width 124 height 33
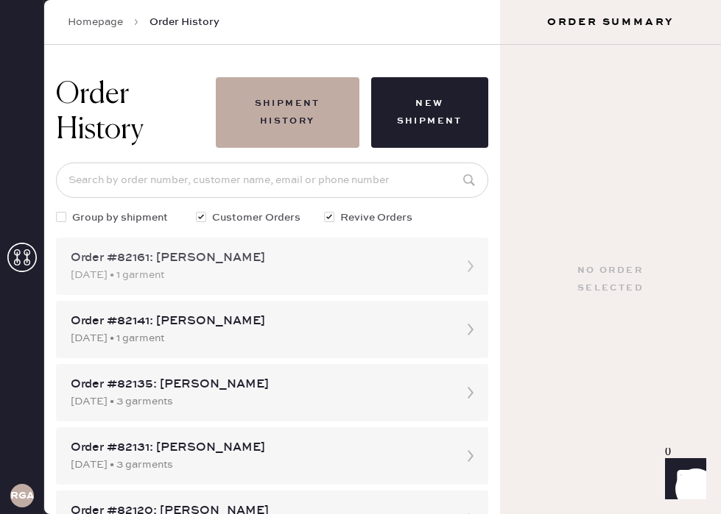
click at [283, 272] on div "[DATE] • 1 garment" at bounding box center [259, 275] width 376 height 16
